Goal: Information Seeking & Learning: Learn about a topic

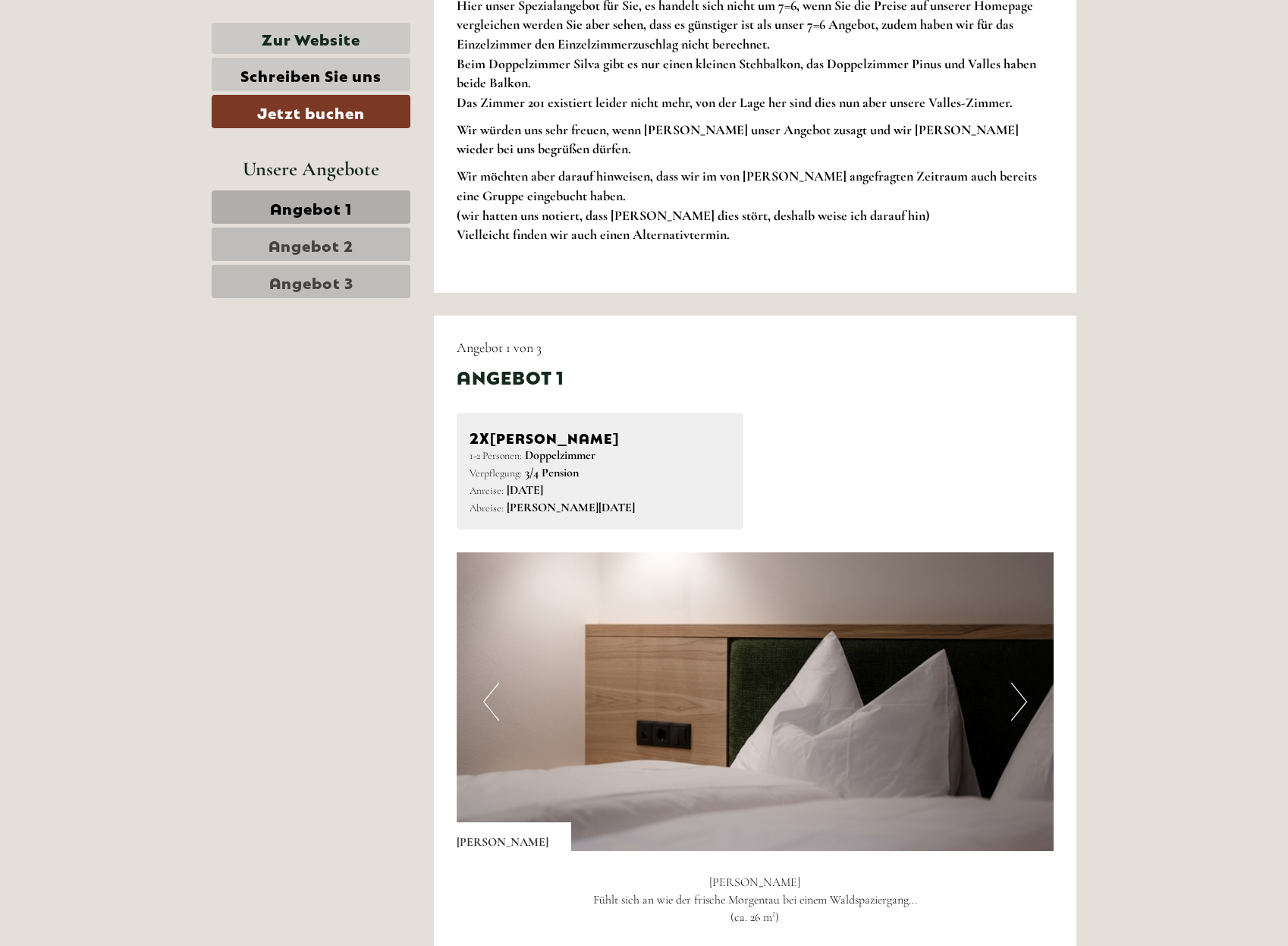
scroll to position [1328, 0]
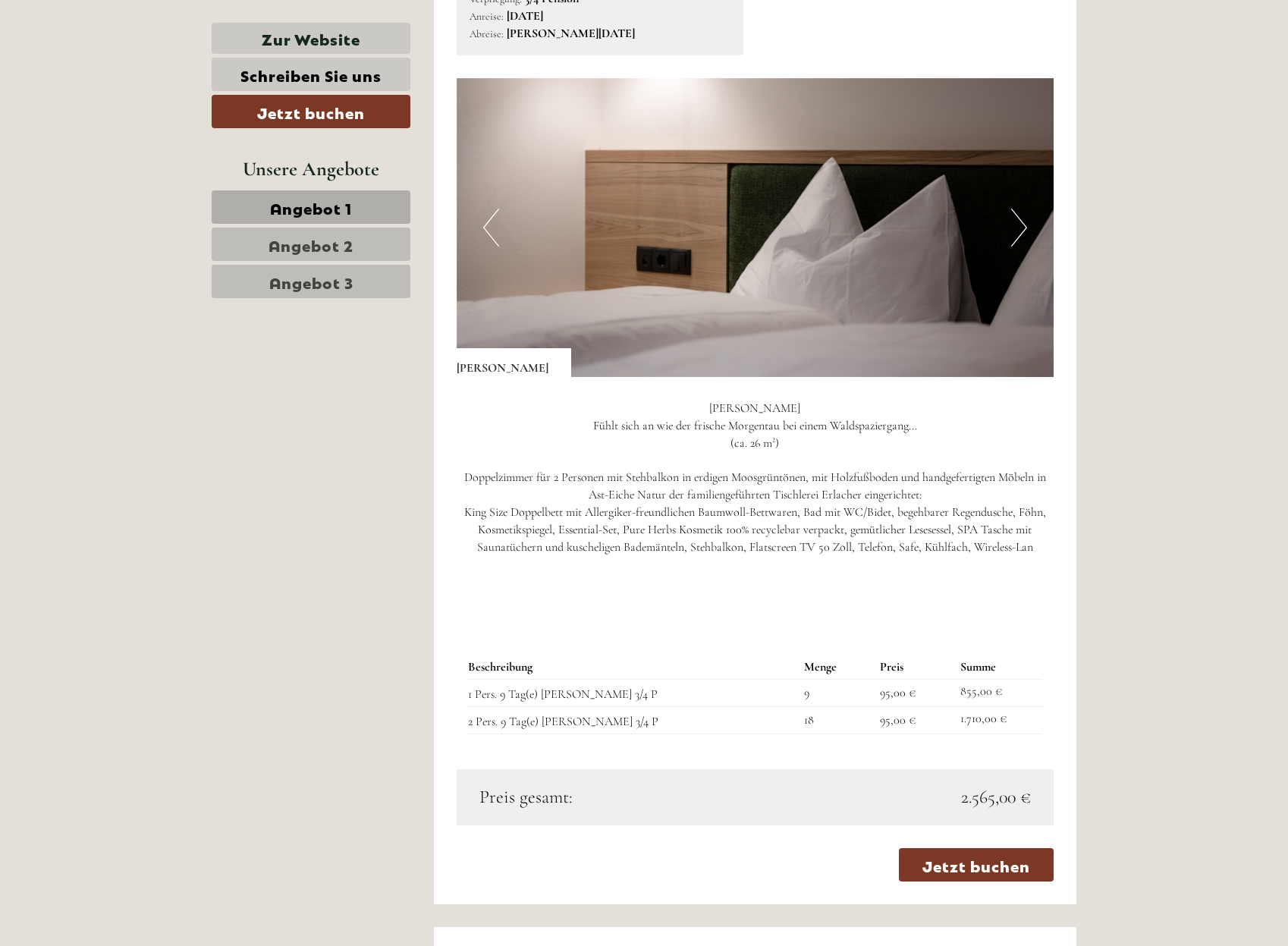
click at [306, 234] on span "Angebot 2" at bounding box center [311, 245] width 85 height 22
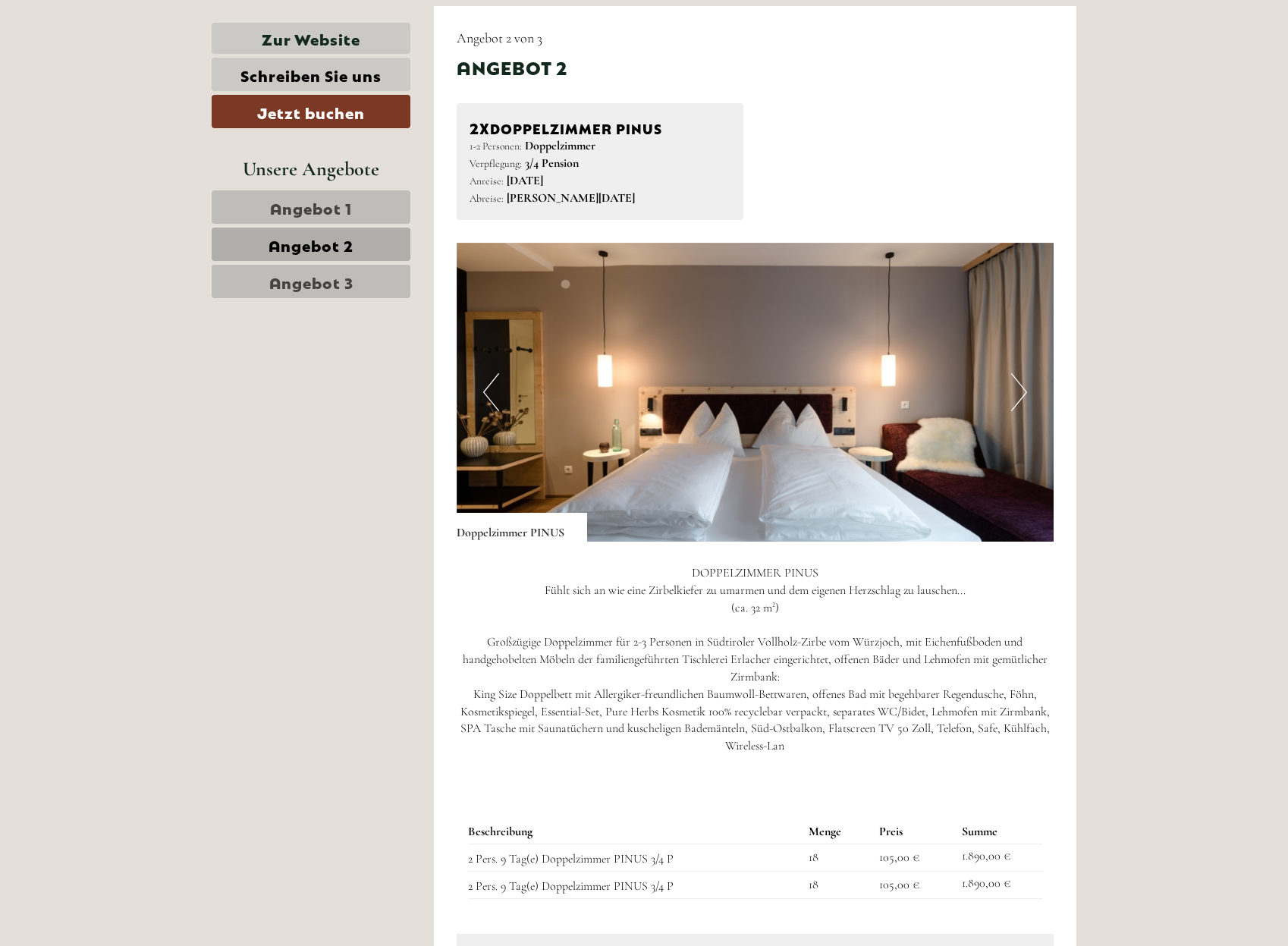
scroll to position [1528, 0]
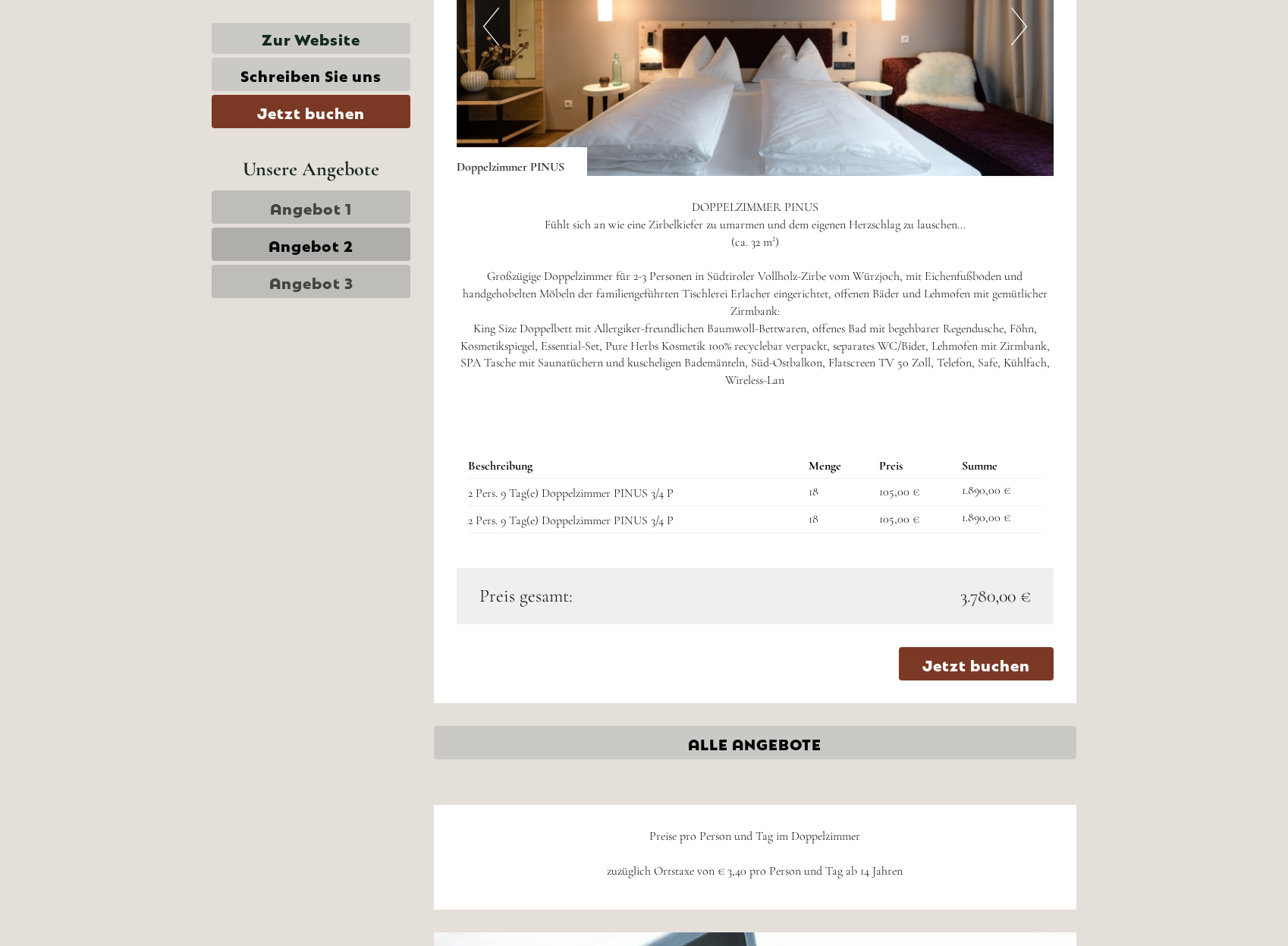
click at [355, 205] on link "Angebot 1" at bounding box center [311, 207] width 199 height 33
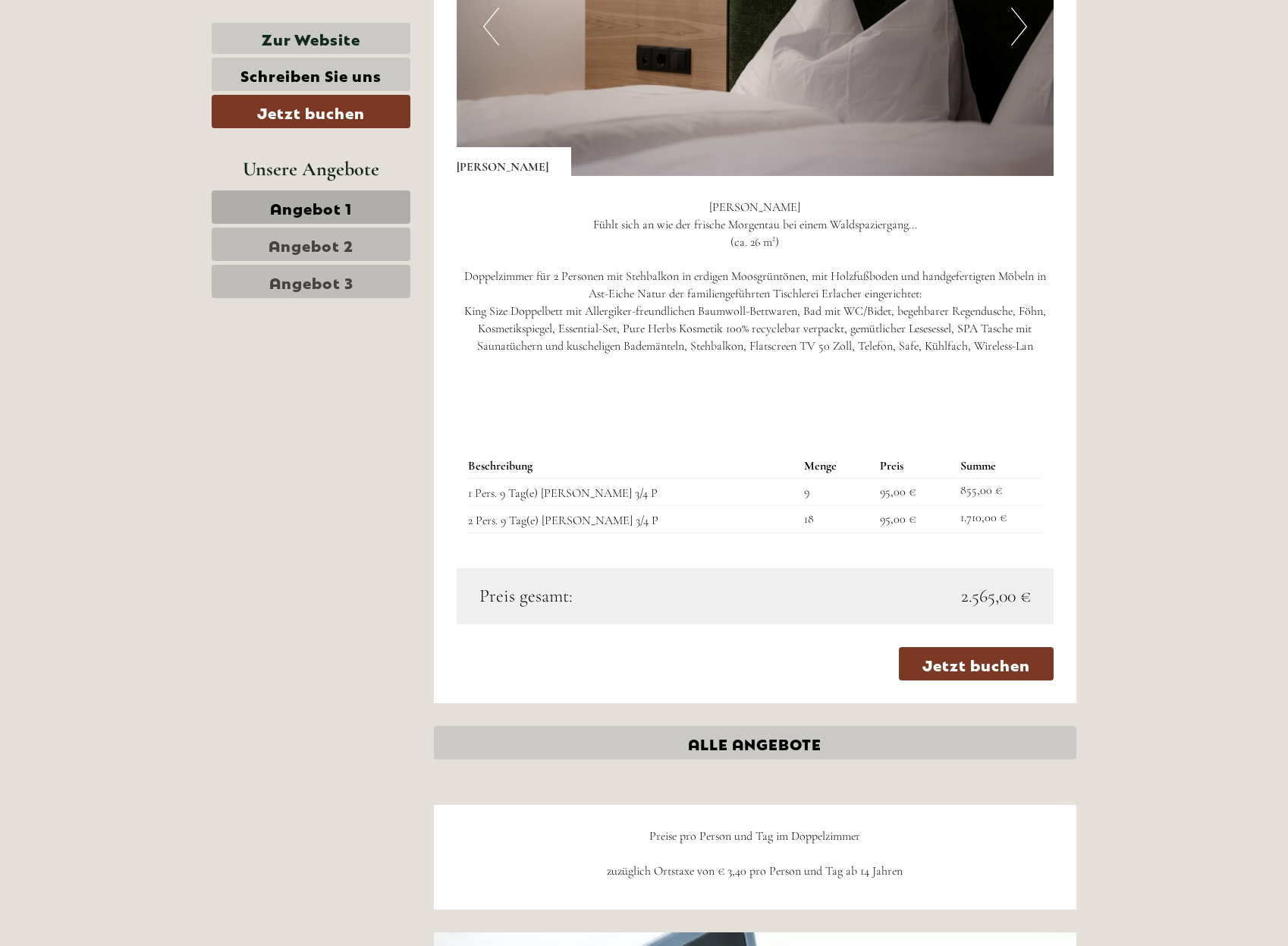
scroll to position [1149, 0]
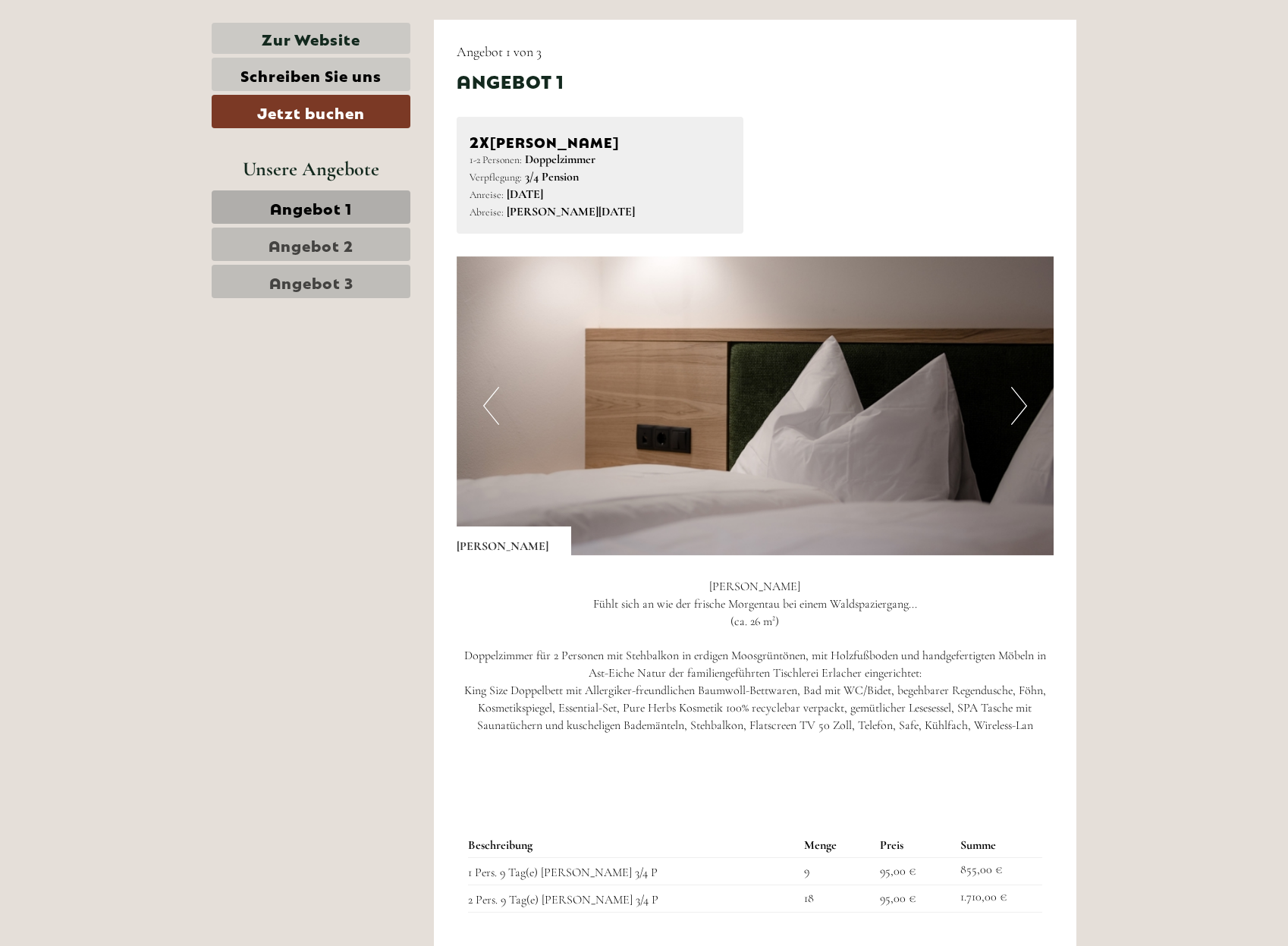
click at [288, 248] on span "Angebot 2" at bounding box center [311, 245] width 85 height 22
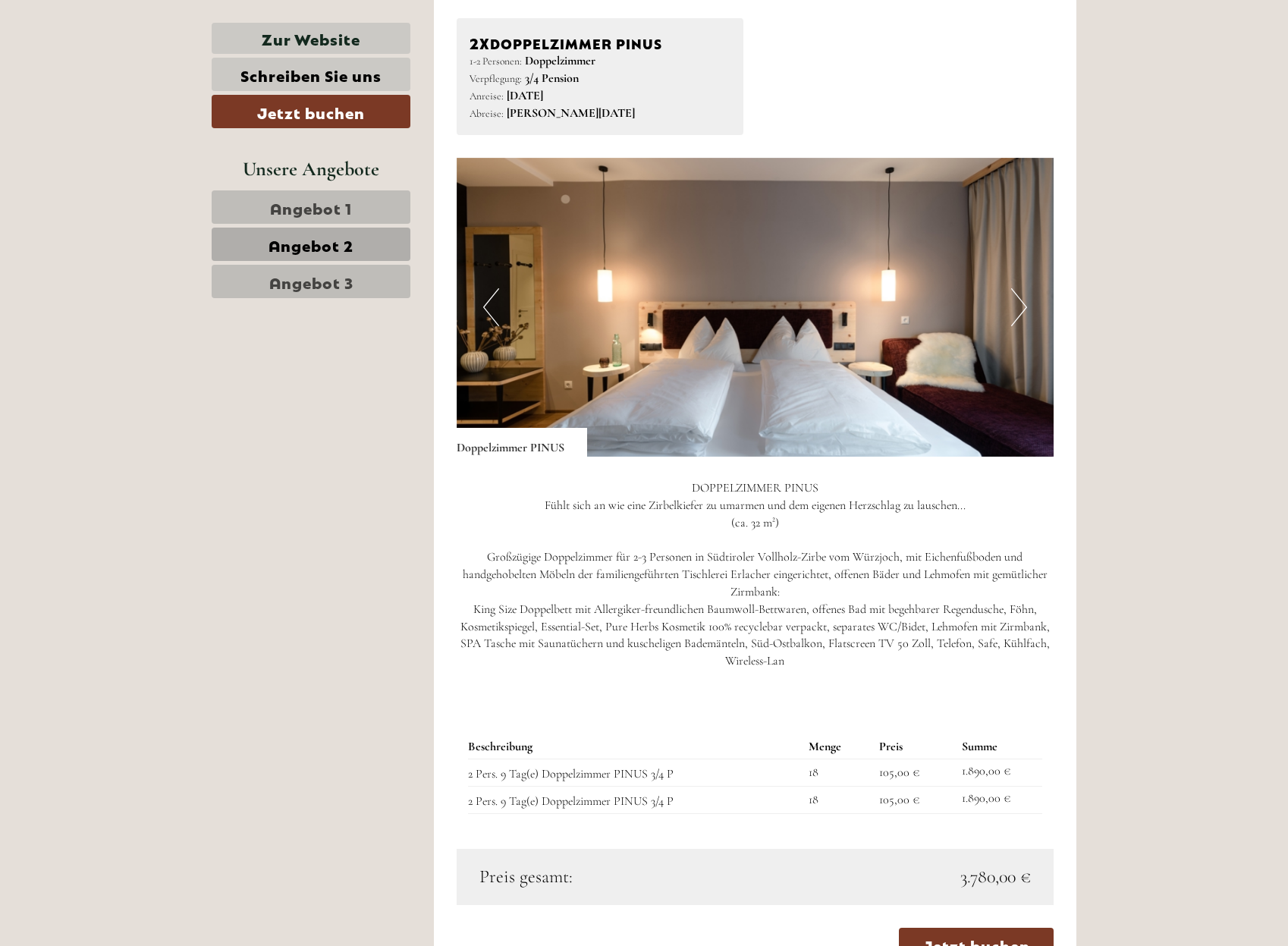
scroll to position [1434, 0]
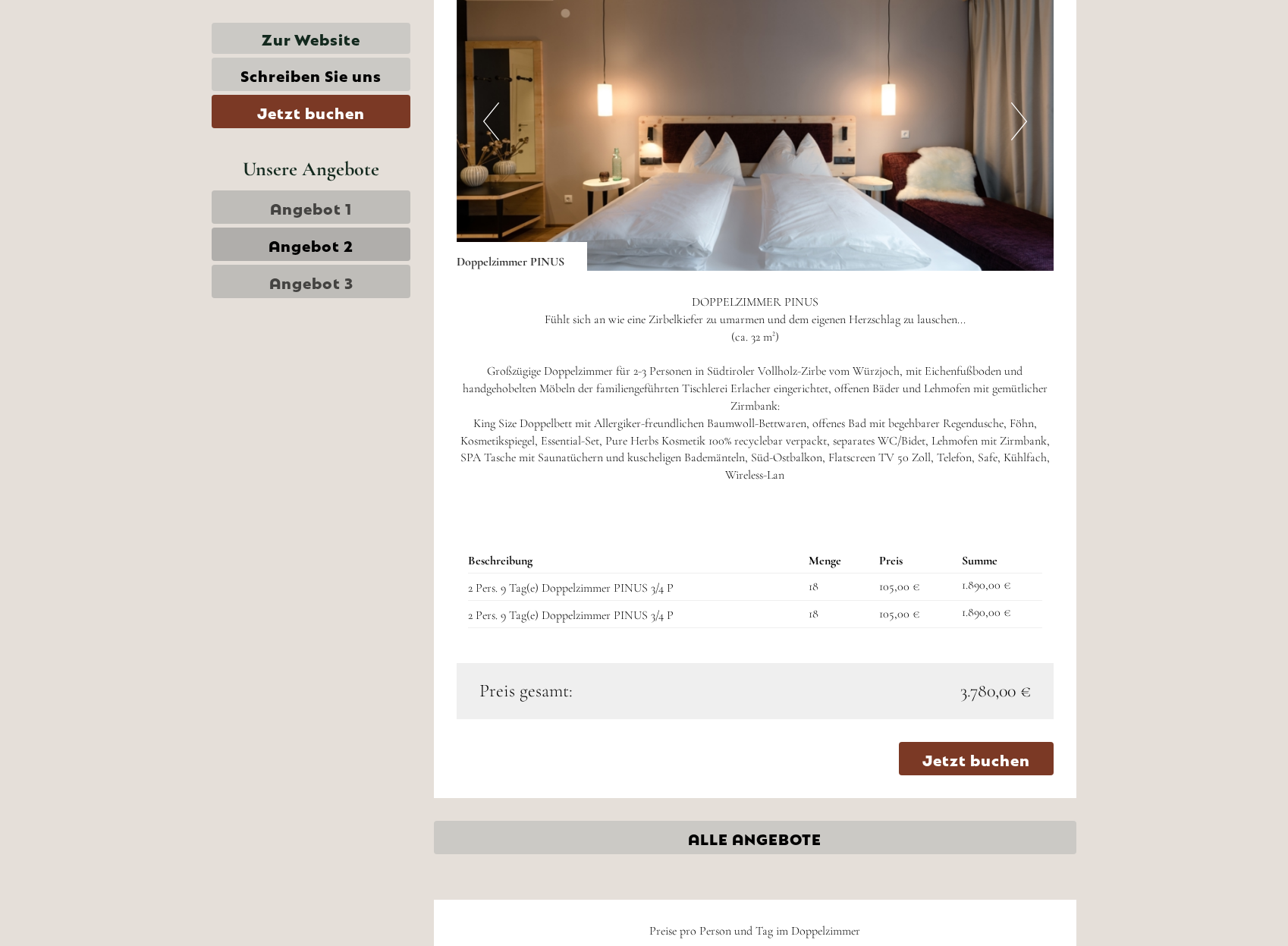
click at [362, 282] on link "Angebot 3" at bounding box center [311, 281] width 199 height 33
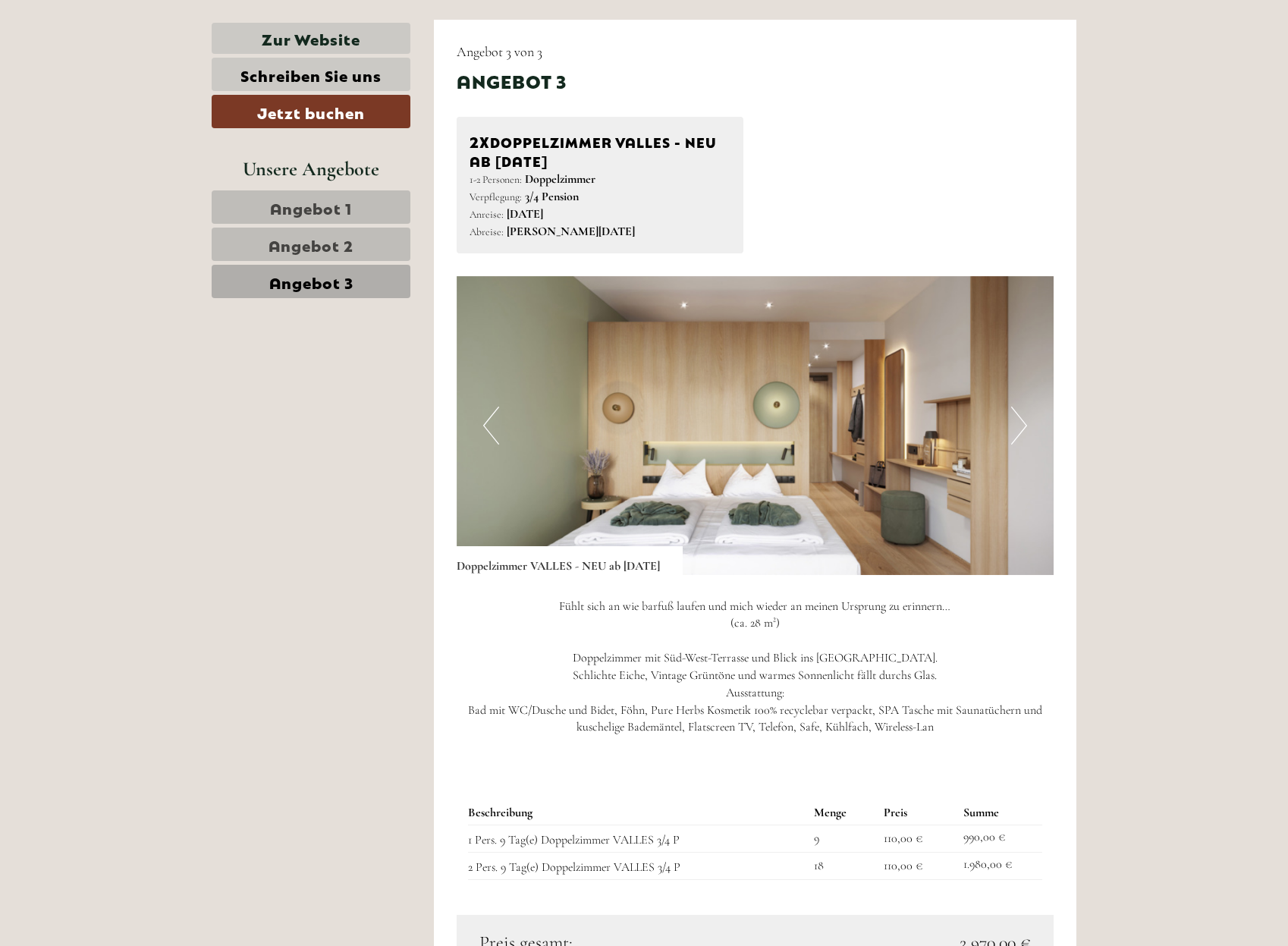
click at [349, 251] on span "Angebot 2" at bounding box center [311, 245] width 85 height 22
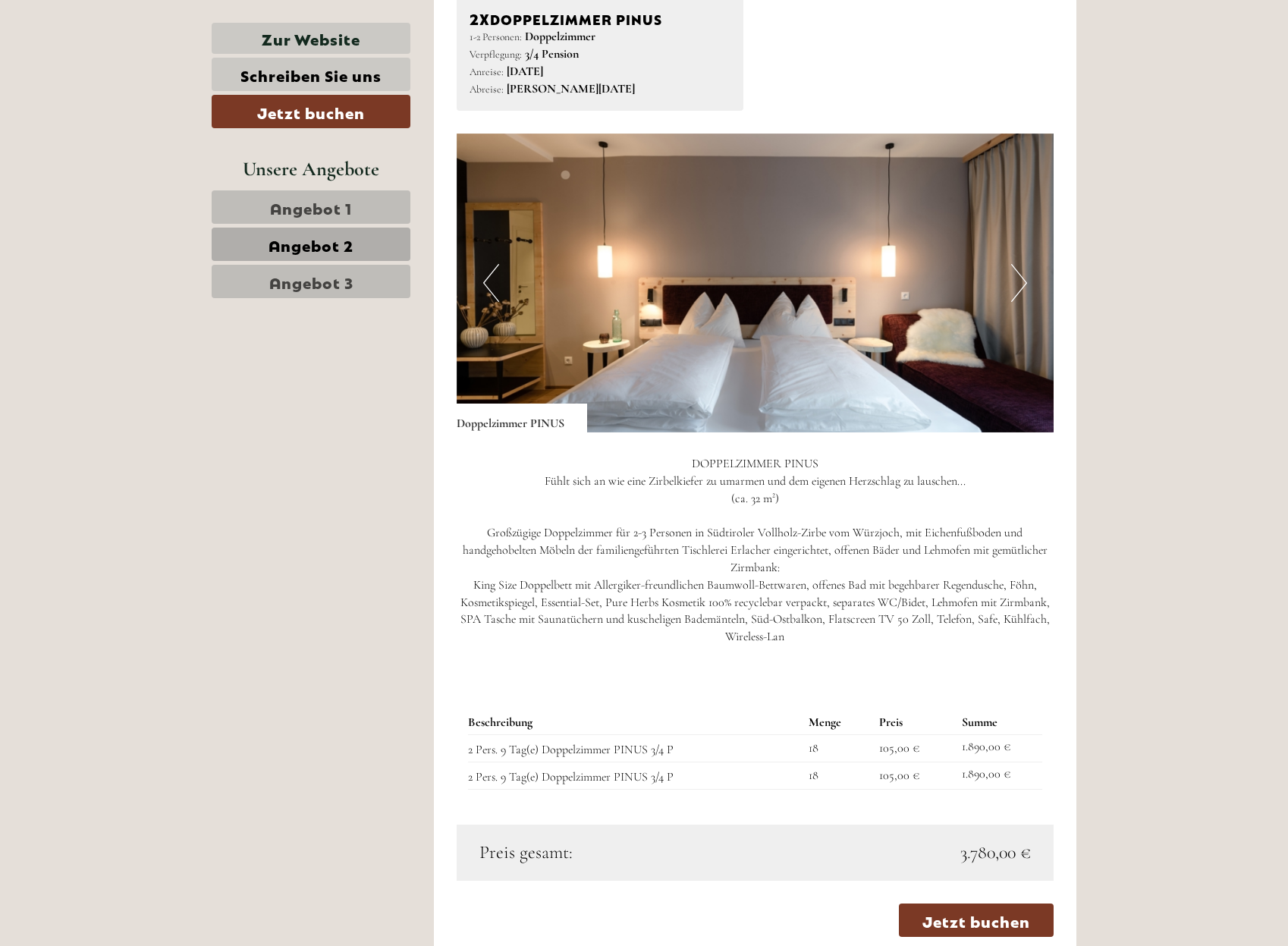
scroll to position [1528, 0]
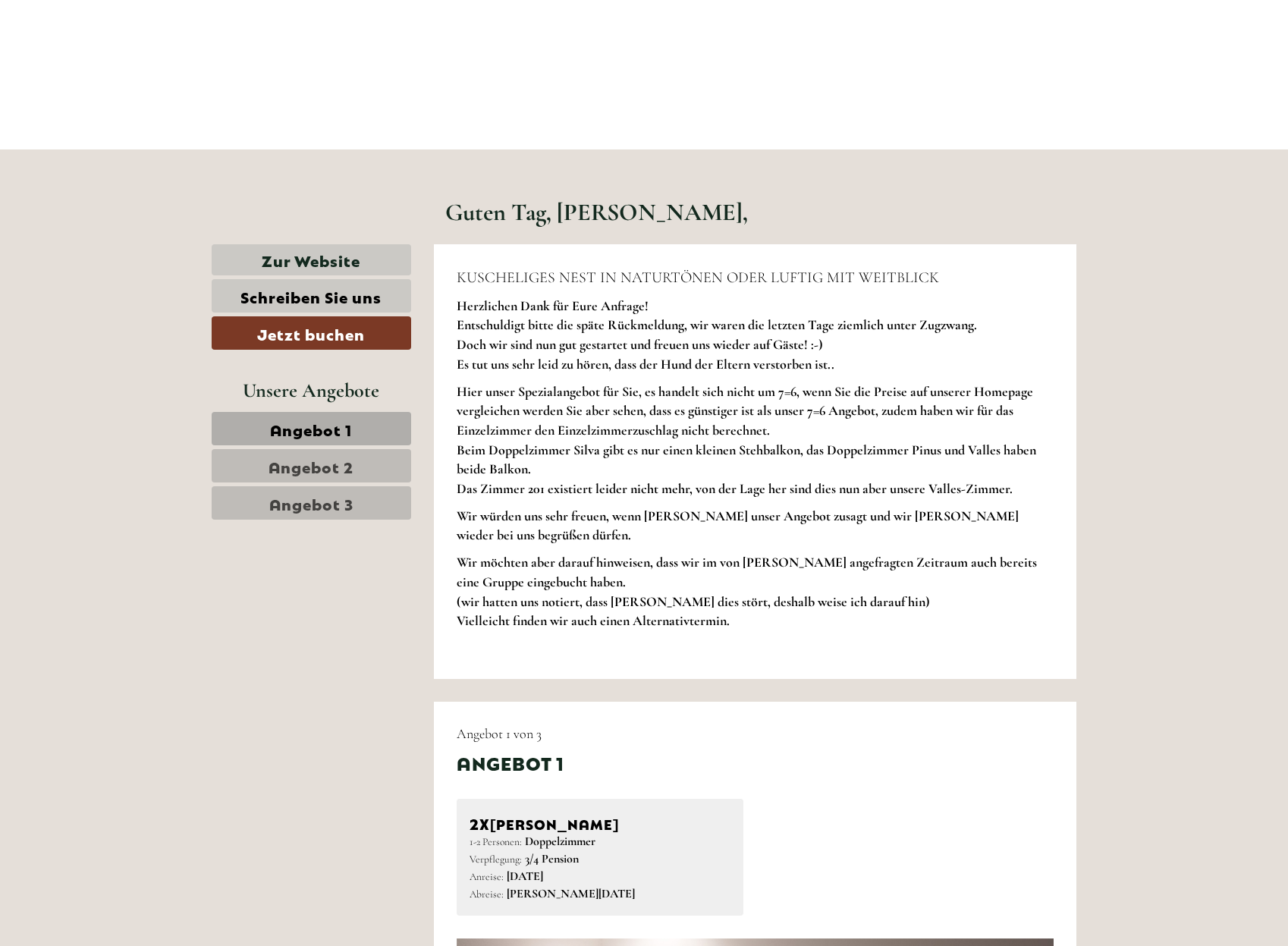
scroll to position [474, 0]
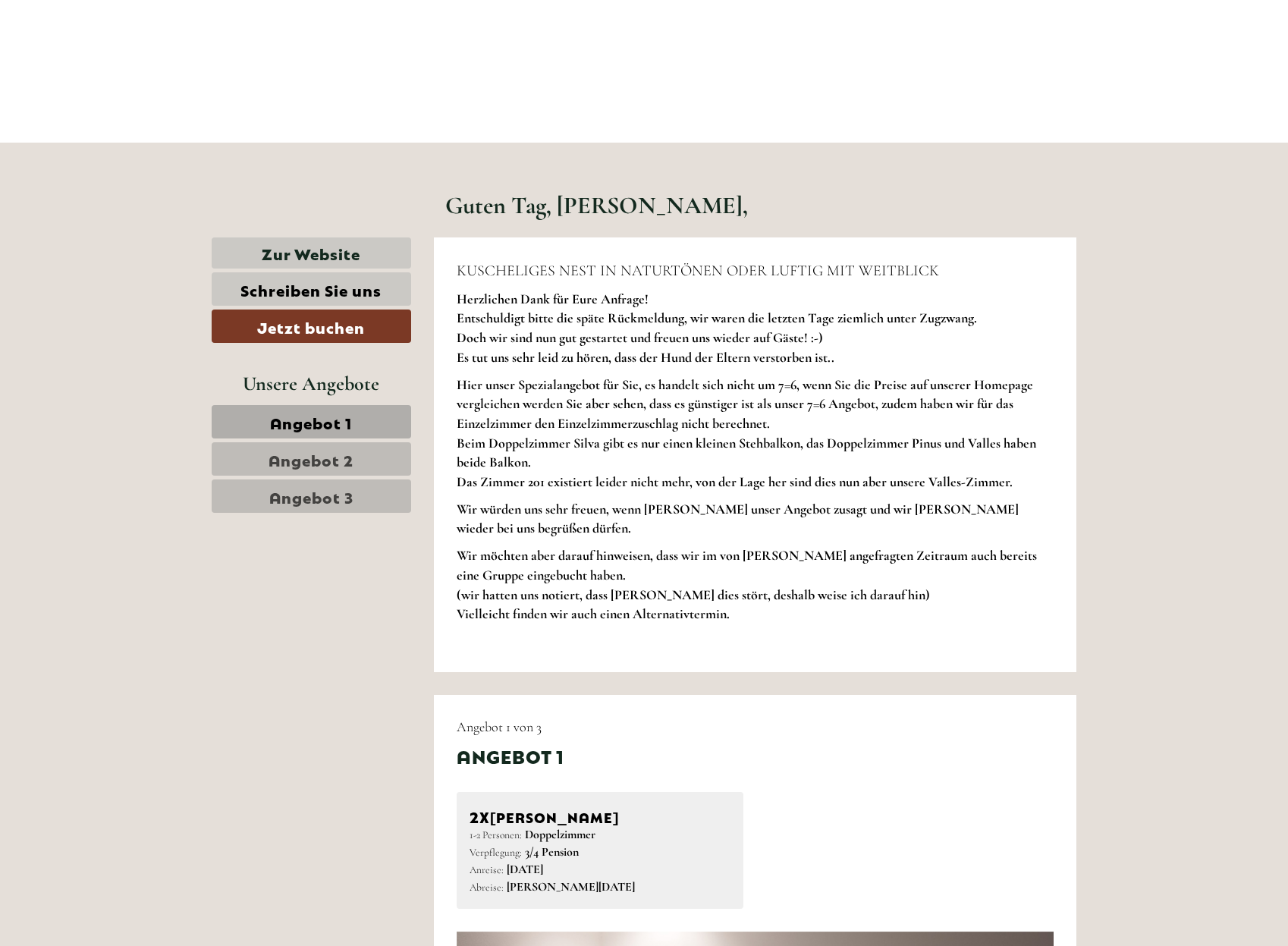
click at [328, 457] on span "Angebot 2" at bounding box center [311, 459] width 85 height 22
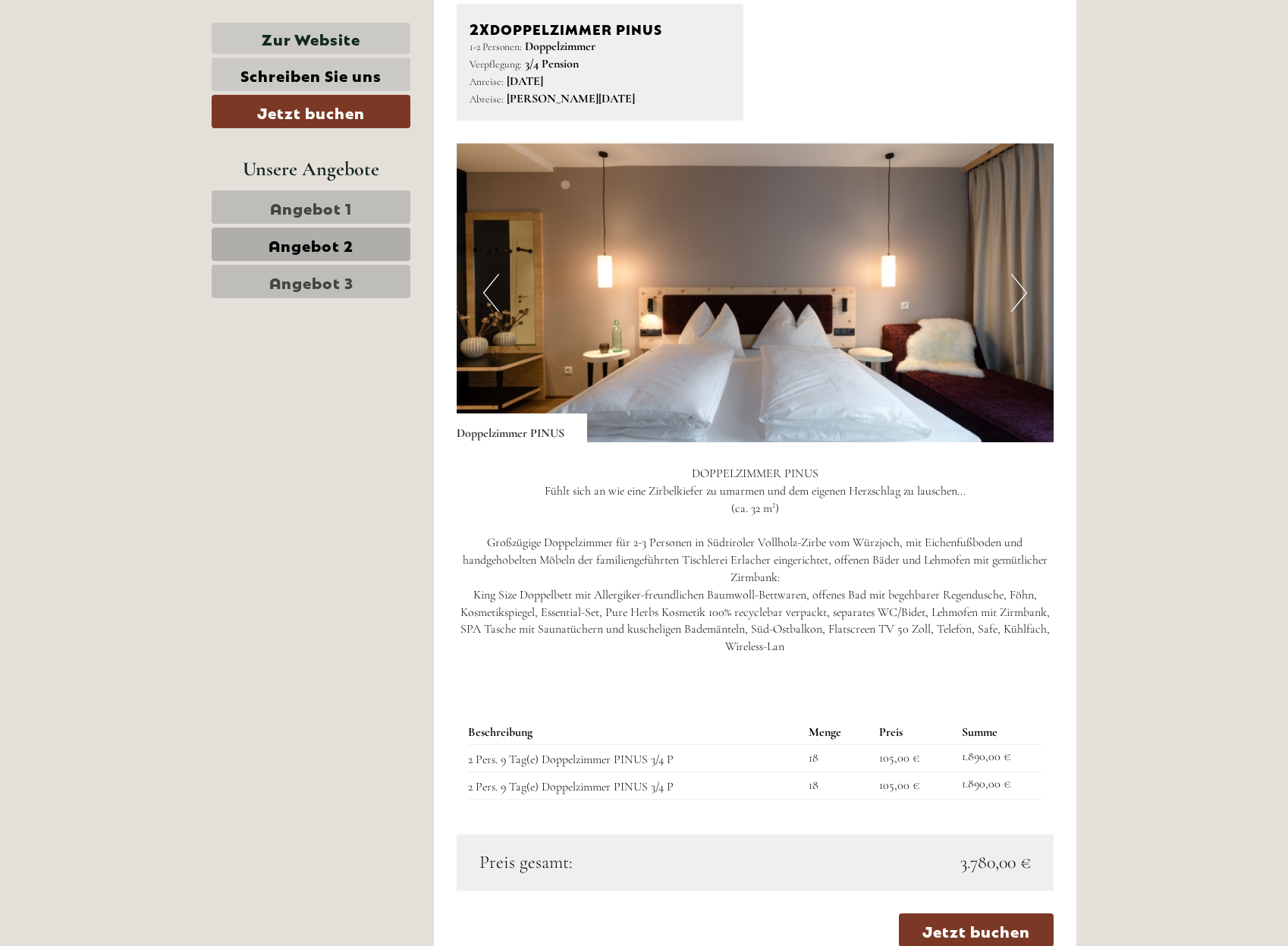
scroll to position [1623, 0]
